Goal: Task Accomplishment & Management: Use online tool/utility

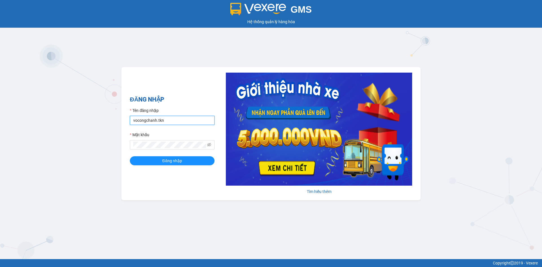
click at [138, 119] on input "vocongchanh.tkn" at bounding box center [172, 120] width 85 height 9
type input "kieutrang.tkn"
click at [142, 158] on button "Đăng nhập" at bounding box center [172, 160] width 85 height 9
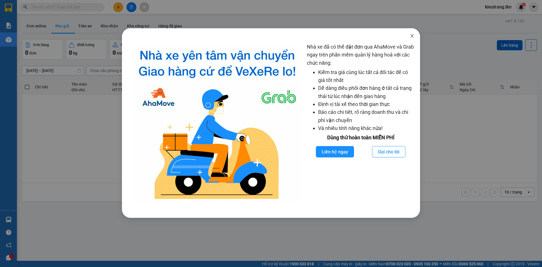
click at [411, 36] on icon "close" at bounding box center [412, 36] width 5 height 5
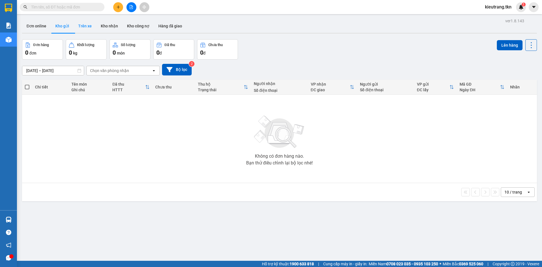
click at [85, 25] on button "Trên xe" at bounding box center [85, 26] width 23 height 14
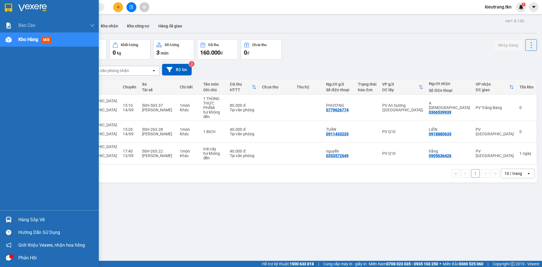
click at [17, 217] on div "Hàng sắp về" at bounding box center [49, 219] width 99 height 13
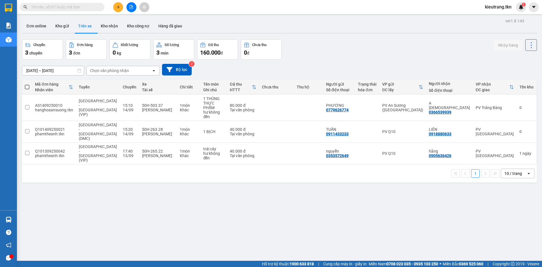
click at [9, 257] on div at bounding box center [11, 256] width 4 height 4
click at [9, 256] on div at bounding box center [11, 256] width 4 height 4
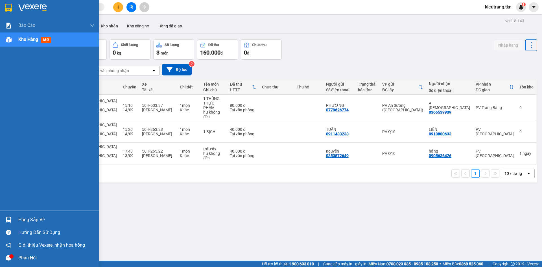
click at [8, 257] on icon "message" at bounding box center [8, 257] width 5 height 5
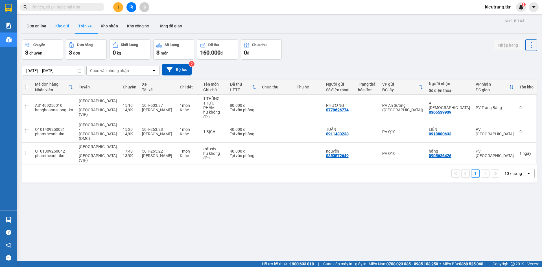
click at [62, 25] on button "Kho gửi" at bounding box center [62, 26] width 23 height 14
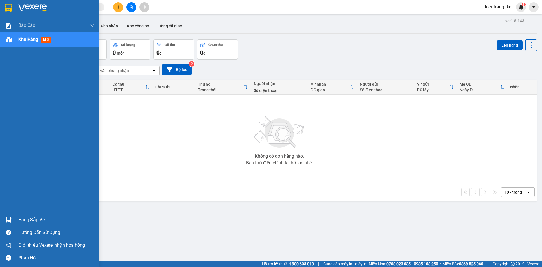
click at [30, 219] on div "Hàng sắp về" at bounding box center [56, 219] width 76 height 8
